Goal: Communication & Community: Answer question/provide support

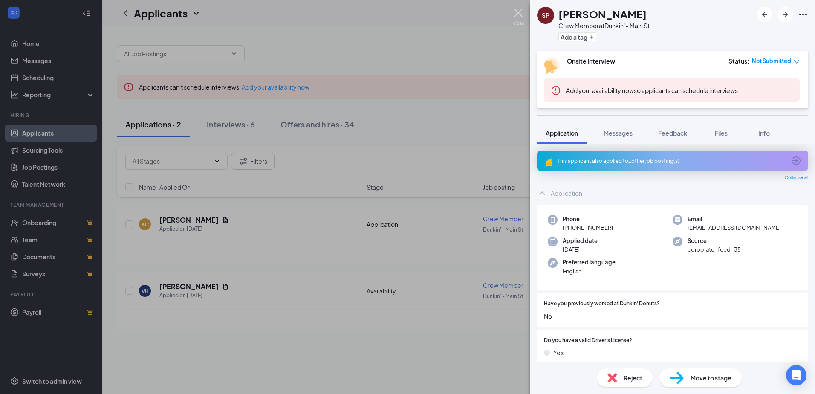
click at [516, 14] on img at bounding box center [518, 17] width 11 height 17
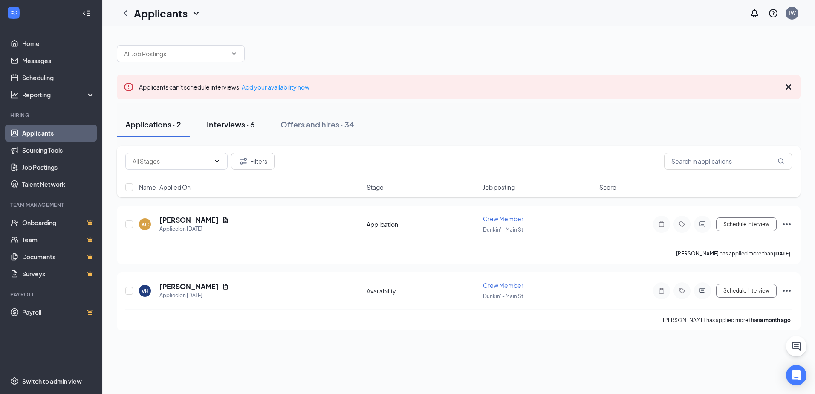
click at [234, 129] on div "Interviews · 6" at bounding box center [231, 124] width 48 height 11
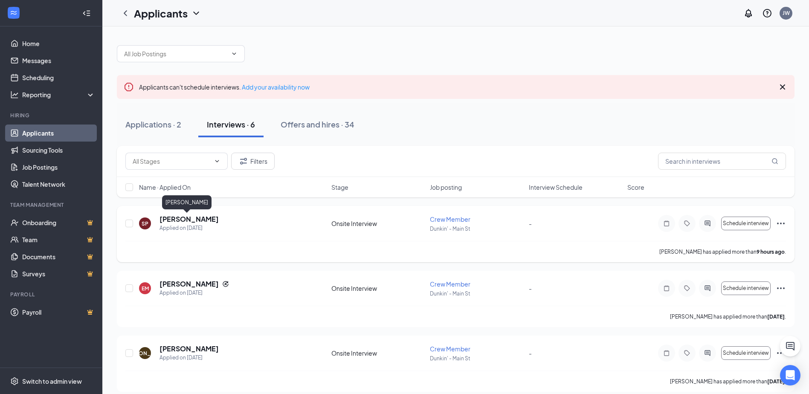
click at [191, 222] on h5 "[PERSON_NAME]" at bounding box center [188, 218] width 59 height 9
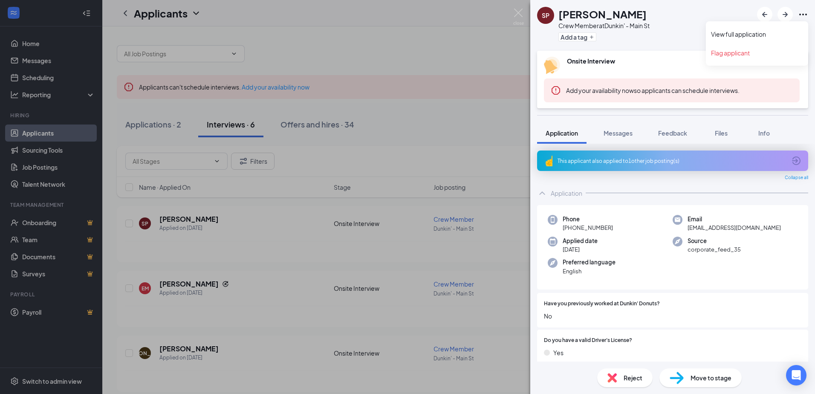
click at [800, 12] on icon "Ellipses" at bounding box center [803, 14] width 10 height 10
click at [749, 34] on link "View full application" at bounding box center [757, 34] width 92 height 9
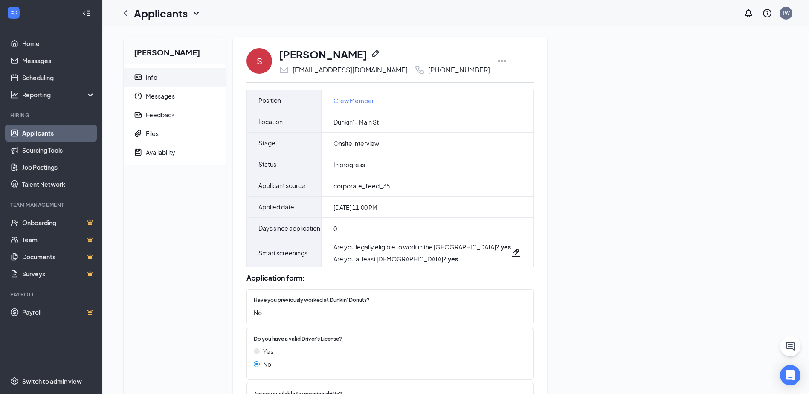
click at [498, 61] on icon "Ellipses" at bounding box center [502, 61] width 8 height 2
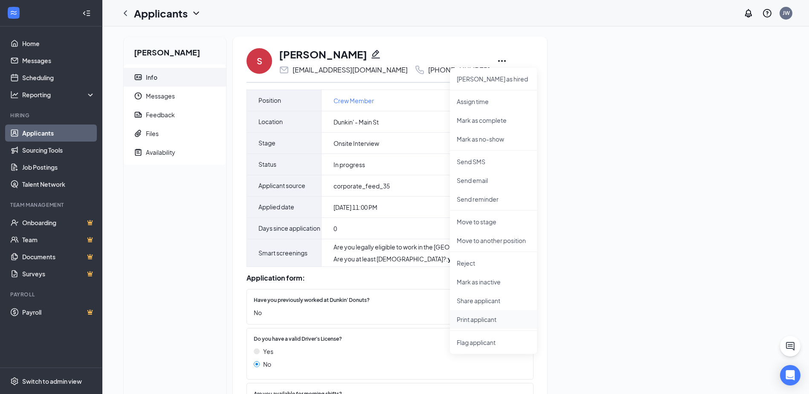
click at [480, 322] on p "Print applicant" at bounding box center [492, 319] width 73 height 9
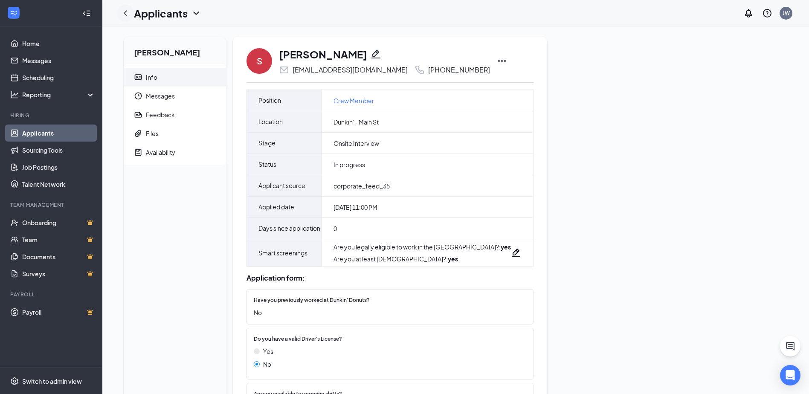
click at [128, 12] on icon "ChevronLeft" at bounding box center [125, 13] width 10 height 10
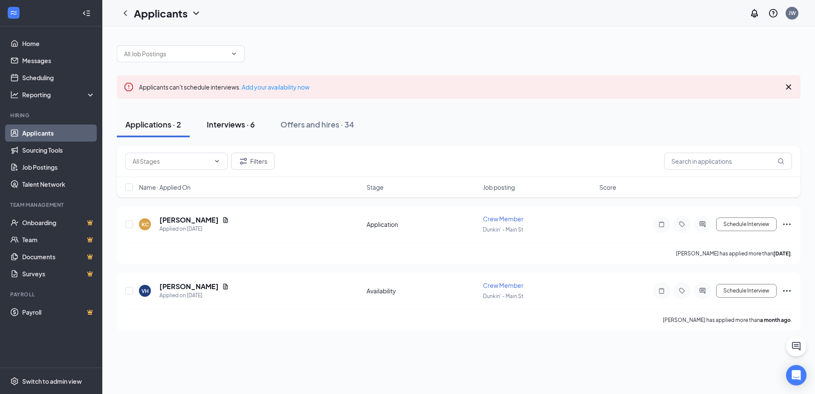
click at [226, 124] on div "Interviews · 6" at bounding box center [231, 124] width 48 height 11
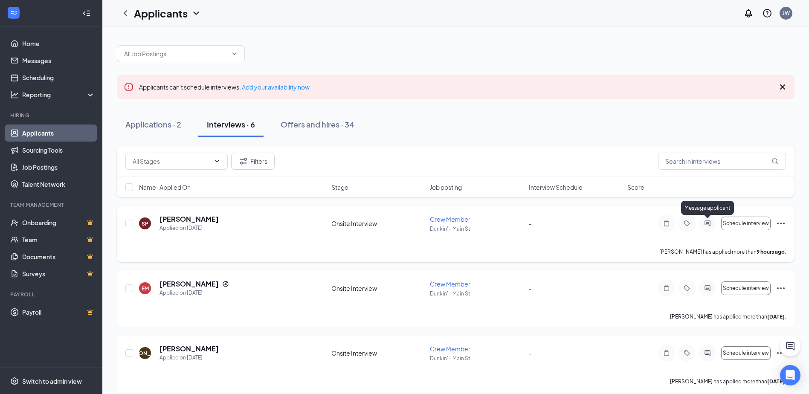
click at [707, 225] on icon "ActiveChat" at bounding box center [707, 223] width 10 height 7
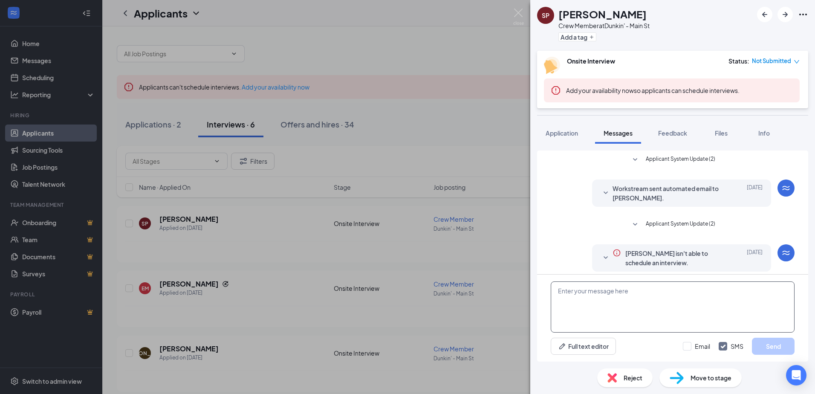
click at [594, 302] on textarea at bounding box center [673, 306] width 244 height 51
click at [635, 290] on textarea "I don't see a resume" at bounding box center [673, 306] width 244 height 51
type textarea "I don't see a resume Are you currently working? What kind of job experiences do…"
click at [773, 345] on button "Send" at bounding box center [773, 346] width 43 height 17
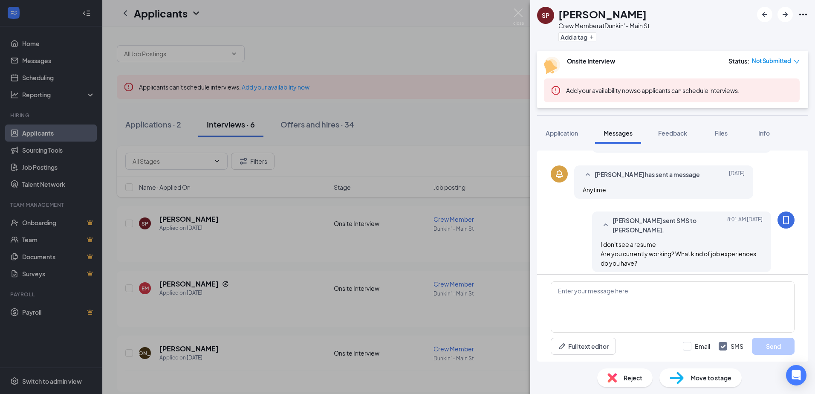
scroll to position [205, 0]
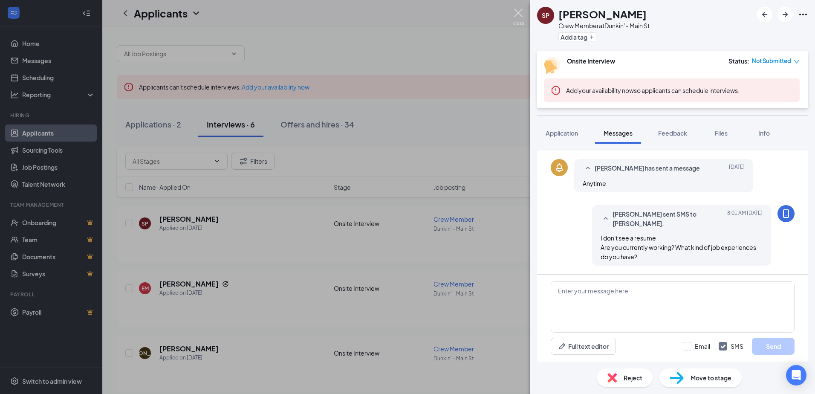
click at [520, 9] on img at bounding box center [518, 17] width 11 height 17
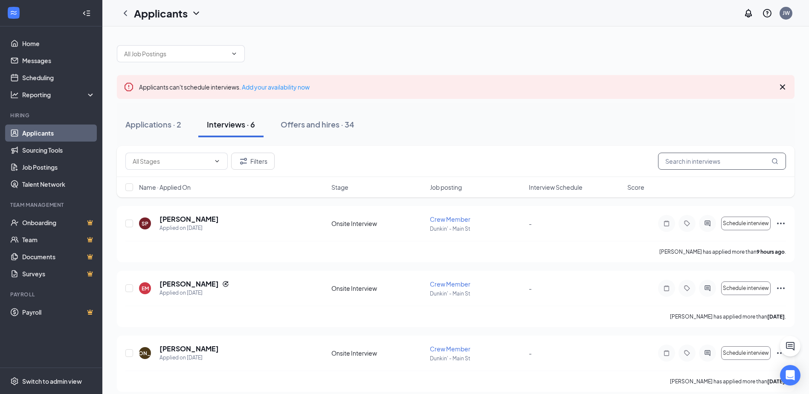
click at [686, 160] on input "text" at bounding box center [722, 161] width 128 height 17
type input "amoroso"
